Goal: Task Accomplishment & Management: Complete application form

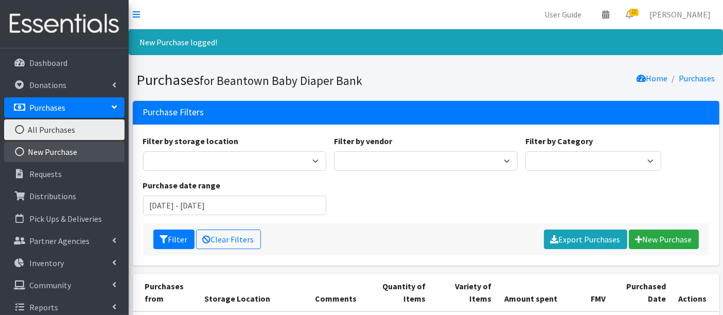
click at [60, 148] on link "New Purchase" at bounding box center [64, 151] width 120 height 21
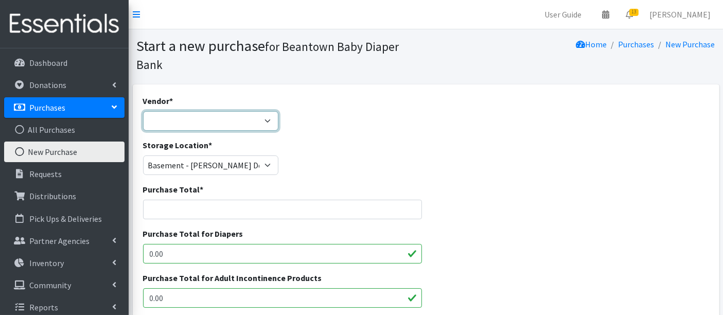
click at [207, 120] on select "Amazon HDI Wholesale/Brookies JSL Target Walmart ---Not Listed---" at bounding box center [211, 121] width 136 height 20
select select "591"
click at [143, 111] on select "Amazon HDI Wholesale/Brookies JSL Target Walmart ---Not Listed---" at bounding box center [211, 121] width 136 height 20
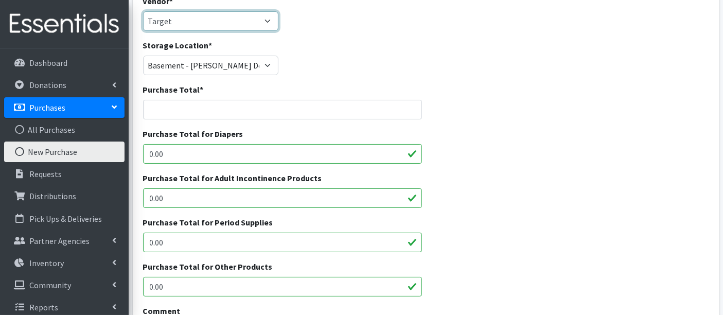
scroll to position [171, 0]
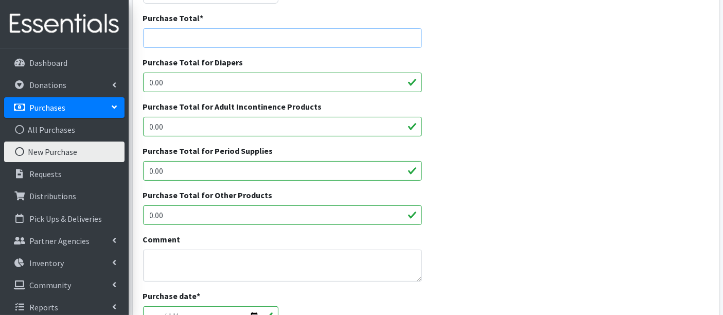
click at [181, 38] on input "Purchase Total *" at bounding box center [282, 38] width 279 height 20
type input "362.87"
drag, startPoint x: 198, startPoint y: 82, endPoint x: 100, endPoint y: 79, distance: 97.8
click at [98, 80] on div "User Guide 0 Pick-ups remaining this week View Calendar 13 13 Requests 0 Partne…" at bounding box center [361, 206] width 723 height 755
type input "362.87"
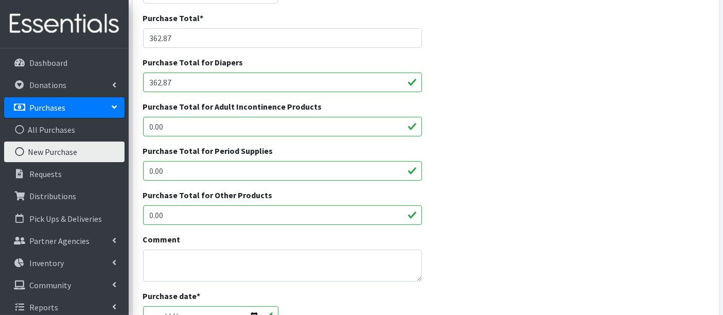
click at [526, 159] on div "Purchase Total for Period Supplies 0.00" at bounding box center [425, 167] width 573 height 44
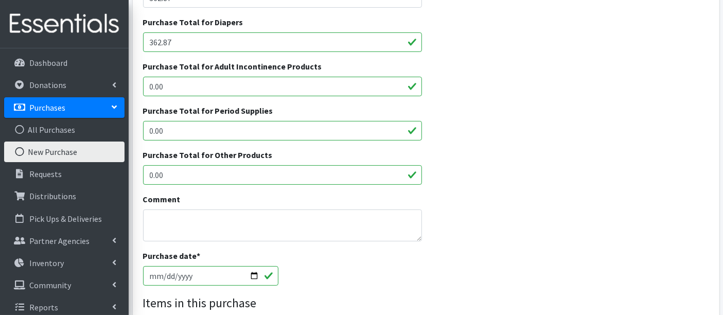
scroll to position [285, 0]
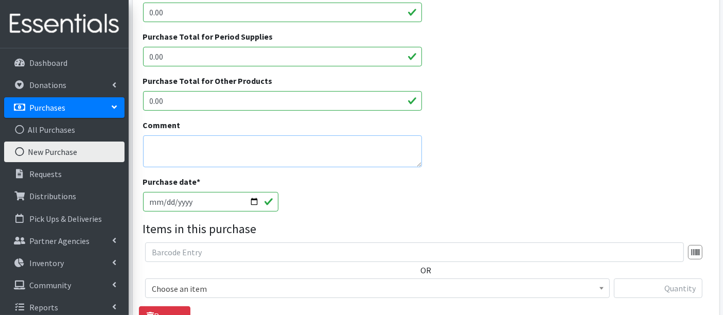
click at [173, 148] on textarea "Comment" at bounding box center [282, 151] width 279 height 32
type textarea "Size 6"
click at [234, 291] on span "Choose an item" at bounding box center [377, 288] width 451 height 14
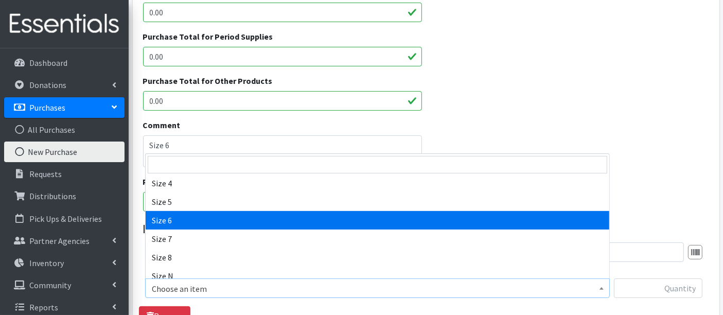
select select "14903"
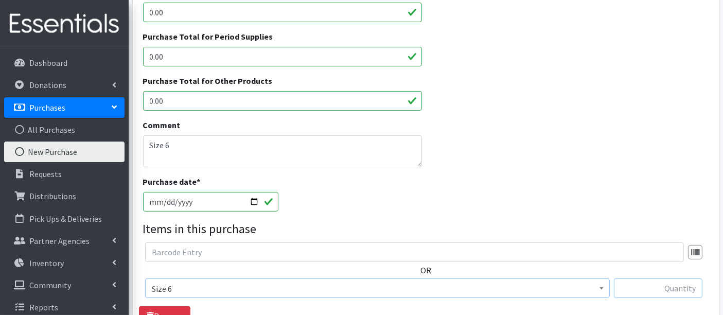
click at [670, 283] on input "text" at bounding box center [658, 288] width 88 height 20
click at [503, 184] on div "Purchase date * 2025-08-13" at bounding box center [425, 197] width 573 height 44
drag, startPoint x: 672, startPoint y: 291, endPoint x: 720, endPoint y: 291, distance: 48.3
click at [720, 291] on div "Vendor * Amazon HDI Wholesale/Brookies JSL Target Walmart ---Not Listed--- Stor…" at bounding box center [426, 115] width 594 height 633
type input "1488"
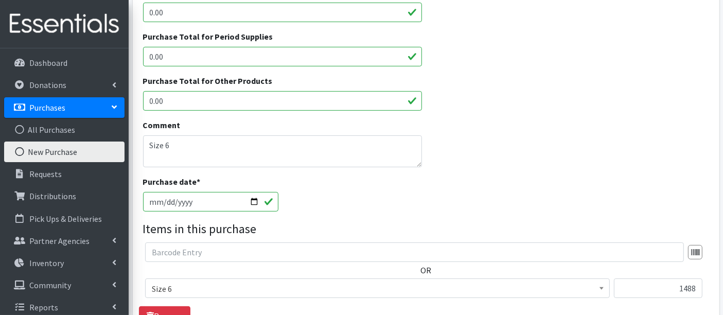
click at [545, 197] on div "Purchase date * 2025-08-13" at bounding box center [425, 197] width 573 height 44
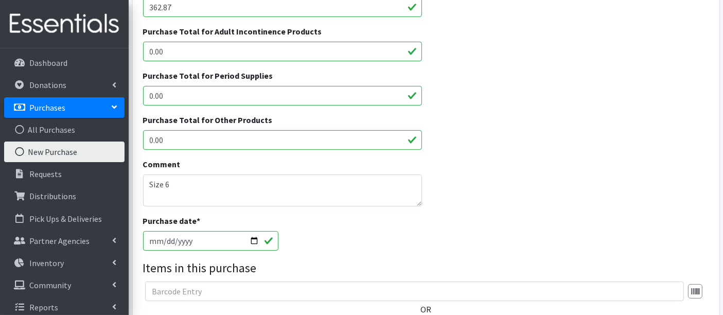
scroll to position [228, 0]
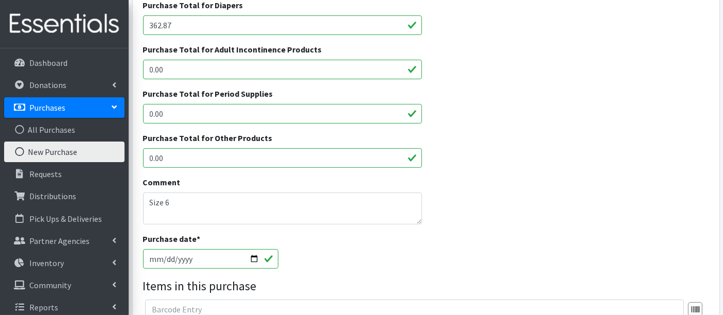
click at [180, 26] on input "362.87" at bounding box center [282, 25] width 279 height 20
type input "362.89"
click at [529, 143] on div "Purchase Total for Other Products 0.00" at bounding box center [425, 154] width 573 height 44
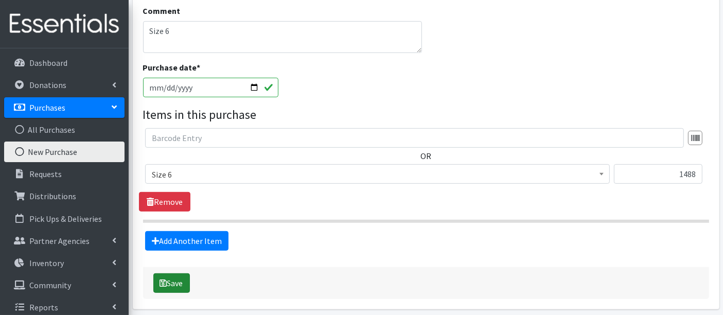
click at [169, 286] on button "Save" at bounding box center [171, 283] width 37 height 20
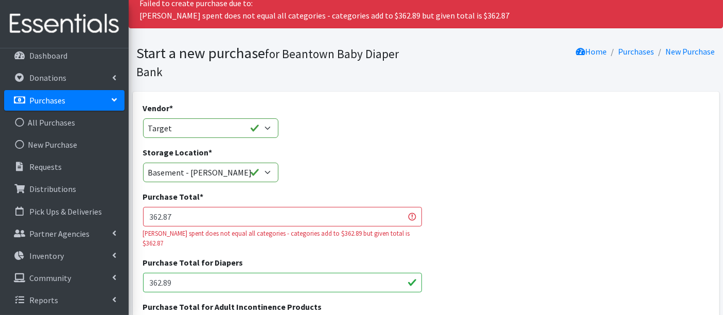
scroll to position [57, 0]
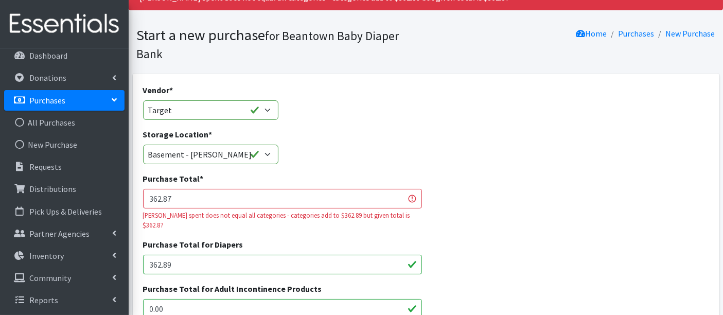
click at [177, 200] on input "362.87" at bounding box center [282, 199] width 279 height 20
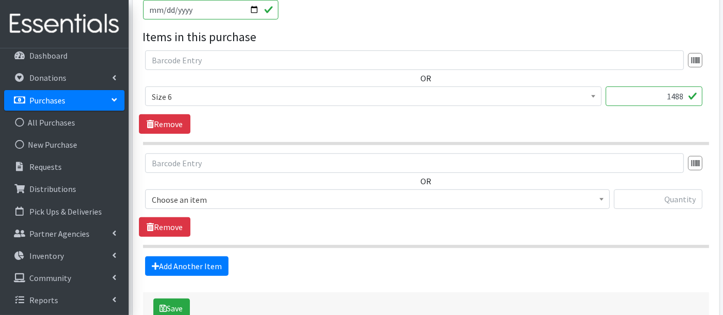
scroll to position [599, 0]
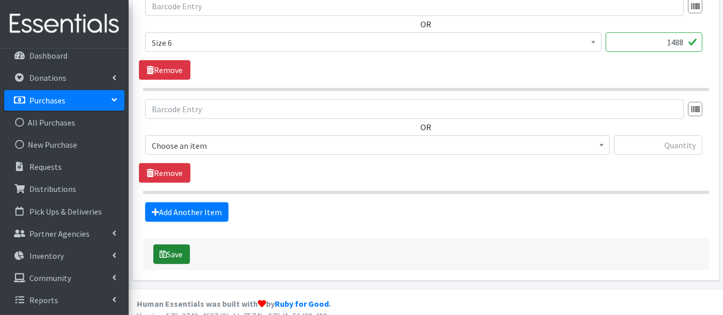
type input "362.89"
click at [176, 244] on button "Save" at bounding box center [171, 254] width 37 height 20
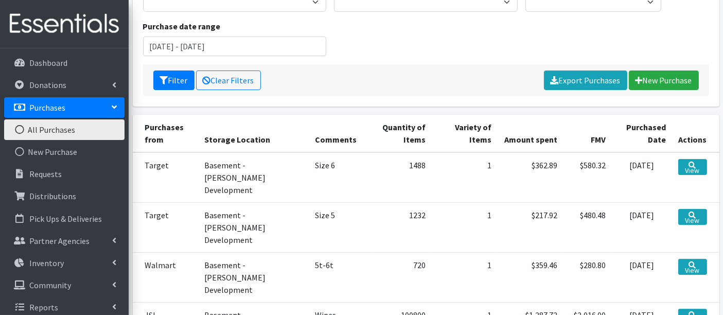
scroll to position [171, 0]
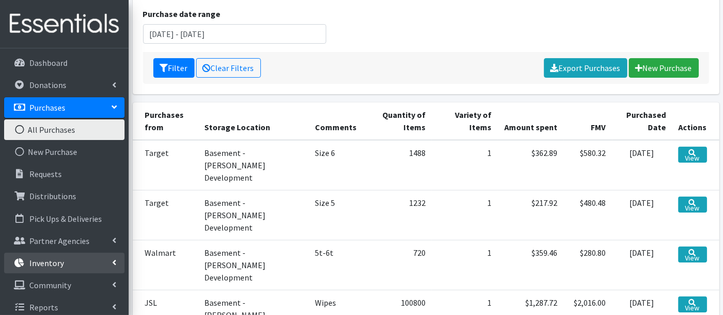
click at [49, 256] on link "Inventory" at bounding box center [64, 262] width 120 height 21
click at [52, 283] on link "Items & Inventory" at bounding box center [64, 285] width 120 height 21
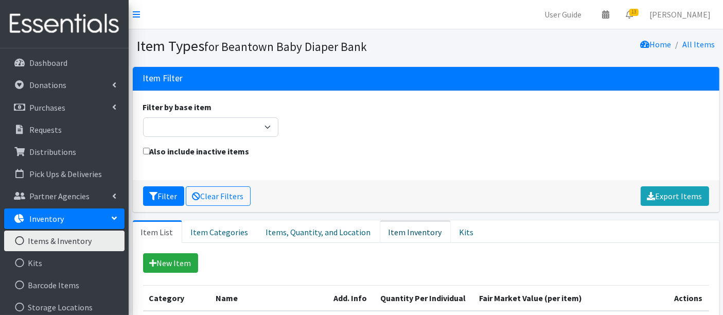
click at [403, 231] on link "Item Inventory" at bounding box center [415, 231] width 71 height 23
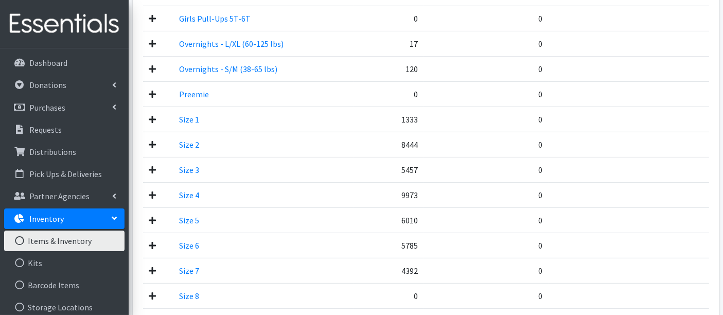
scroll to position [514, 0]
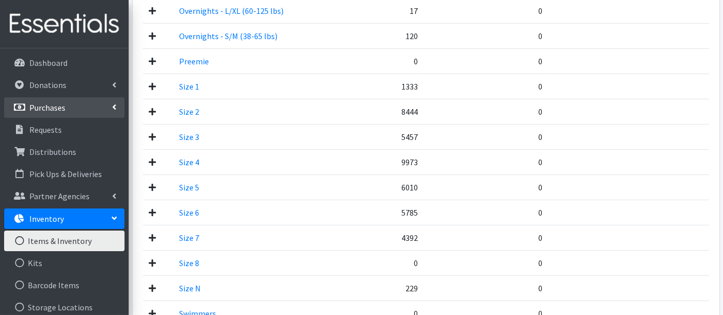
click at [40, 102] on p "Purchases" at bounding box center [47, 107] width 36 height 10
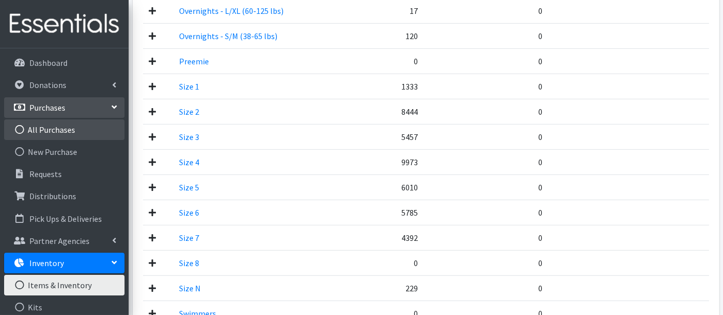
click at [42, 128] on link "All Purchases" at bounding box center [64, 129] width 120 height 21
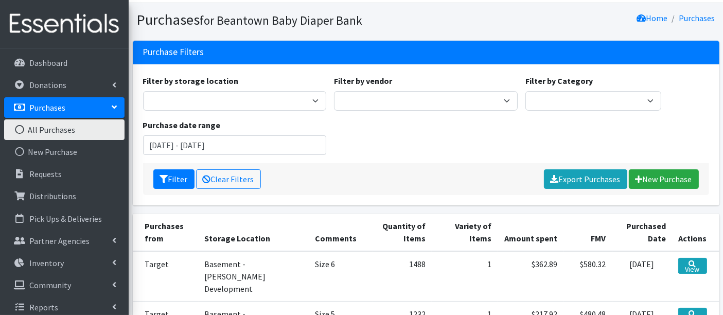
scroll to position [114, 0]
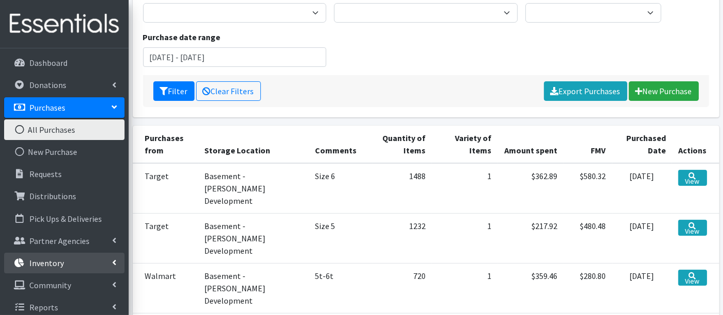
click at [69, 266] on link "Inventory" at bounding box center [64, 262] width 120 height 21
click at [68, 287] on link "Items & Inventory" at bounding box center [64, 285] width 120 height 21
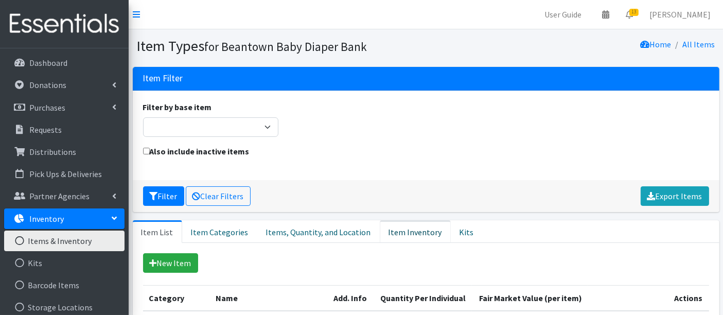
click at [386, 229] on link "Item Inventory" at bounding box center [415, 231] width 71 height 23
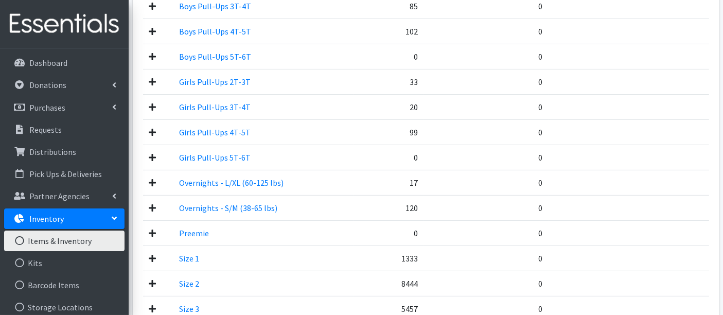
scroll to position [628, 0]
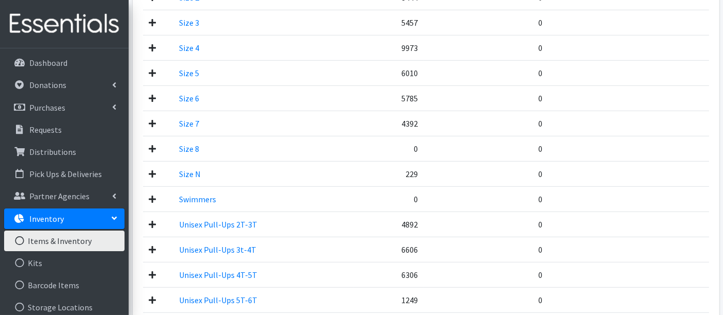
click at [153, 94] on icon at bounding box center [152, 98] width 7 height 8
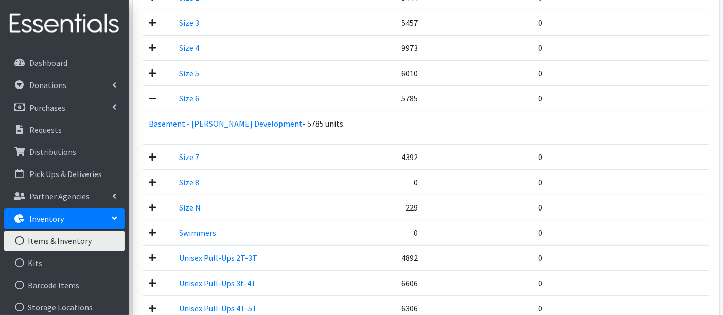
click at [153, 94] on icon at bounding box center [152, 98] width 7 height 8
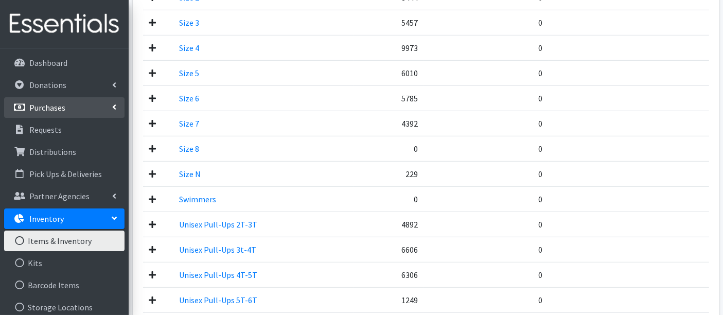
click at [64, 100] on link "Purchases" at bounding box center [64, 107] width 120 height 21
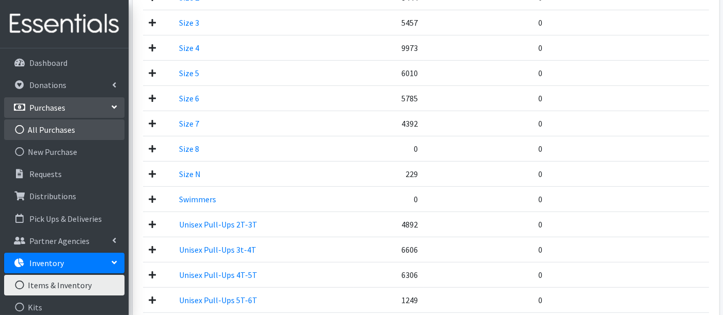
click at [73, 131] on link "All Purchases" at bounding box center [64, 129] width 120 height 21
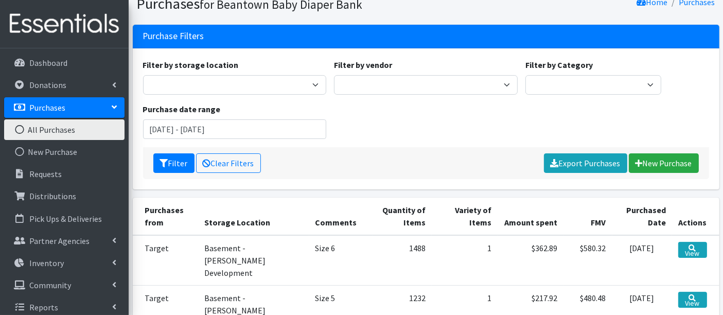
scroll to position [114, 0]
